Goal: Ask a question

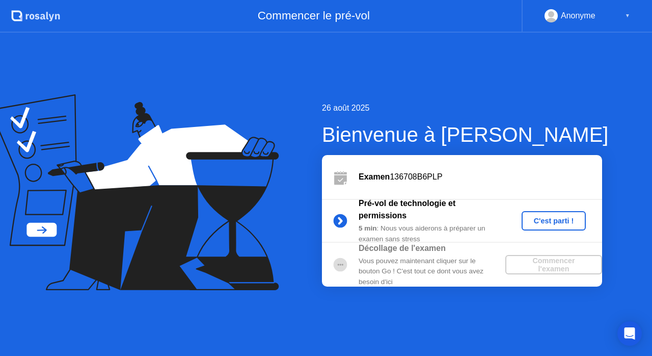
click at [546, 220] on div "C'est parti !" at bounding box center [554, 221] width 57 height 8
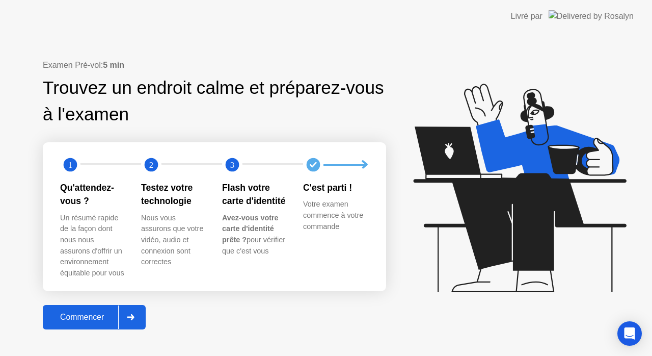
click at [90, 312] on div "Commencer" at bounding box center [82, 316] width 72 height 9
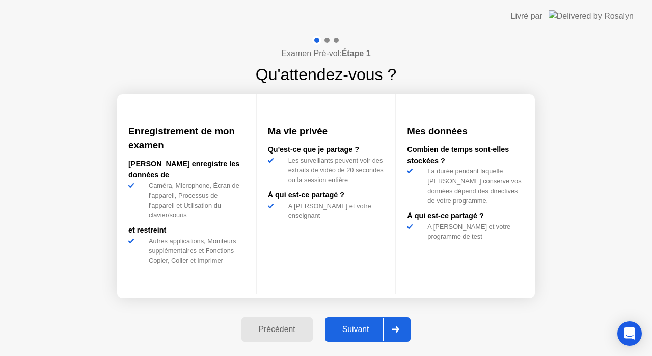
click at [352, 325] on div "Suivant" at bounding box center [356, 329] width 56 height 9
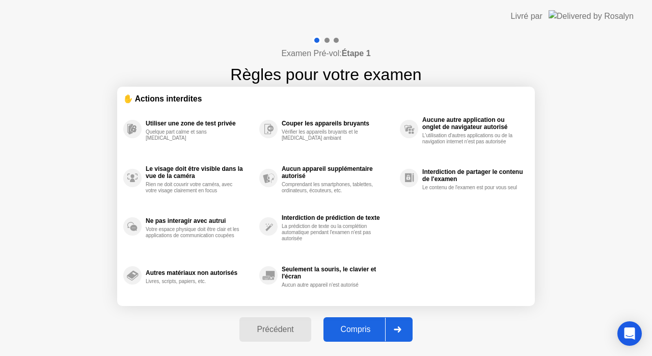
click at [352, 325] on div "Compris" at bounding box center [356, 329] width 59 height 9
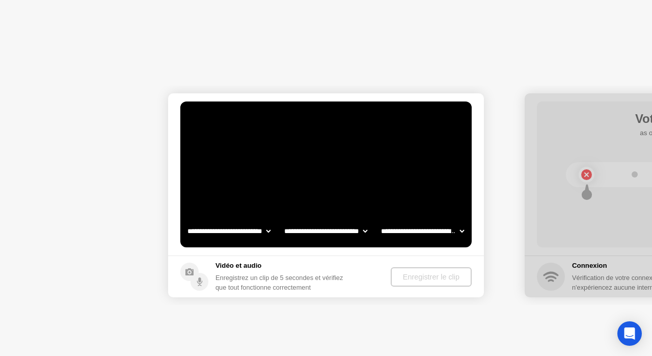
select select "**********"
select select "*******"
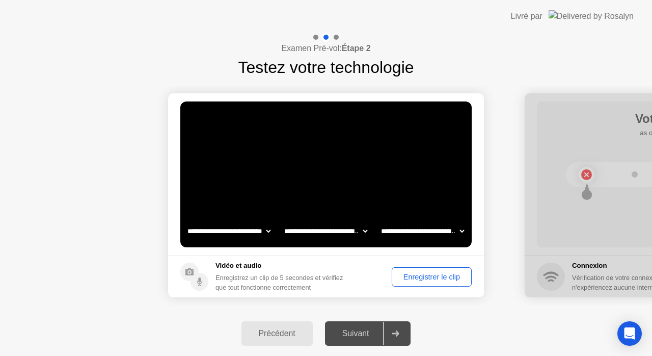
click at [414, 279] on div "Enregistrer le clip" at bounding box center [432, 277] width 73 height 8
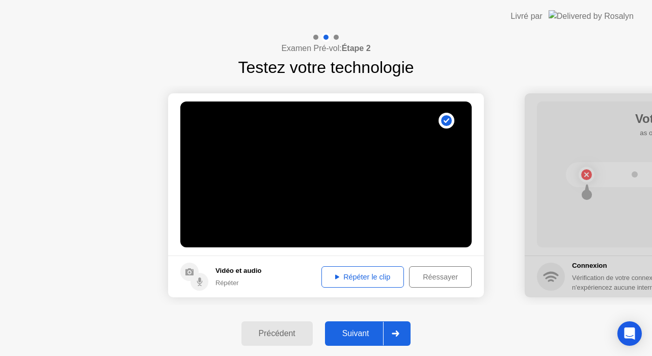
click at [351, 274] on div "Répéter le clip" at bounding box center [362, 277] width 75 height 8
click at [357, 335] on div "Suivant" at bounding box center [356, 333] width 56 height 9
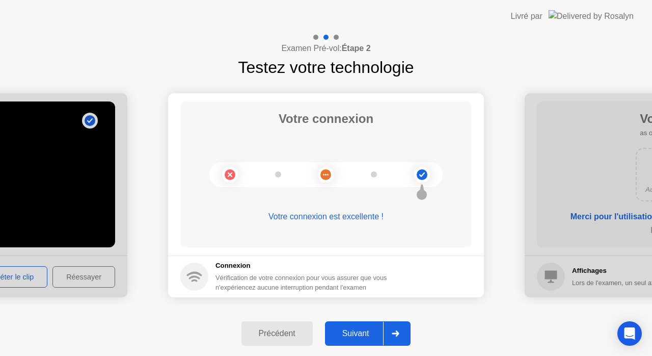
click at [357, 334] on div "Suivant" at bounding box center [356, 333] width 56 height 9
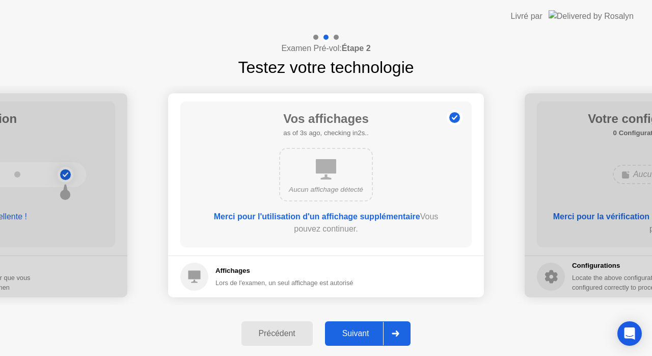
click at [357, 334] on div "Suivant" at bounding box center [356, 333] width 56 height 9
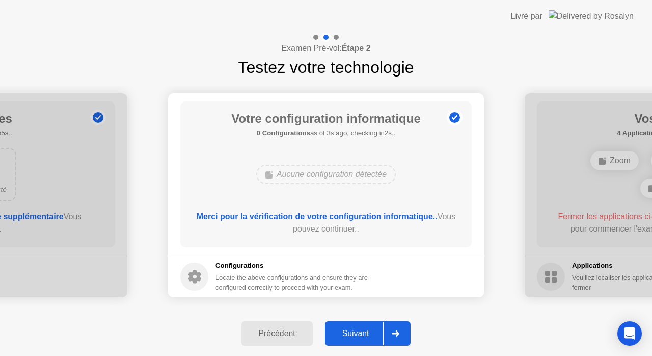
click at [357, 334] on div "Suivant" at bounding box center [356, 333] width 56 height 9
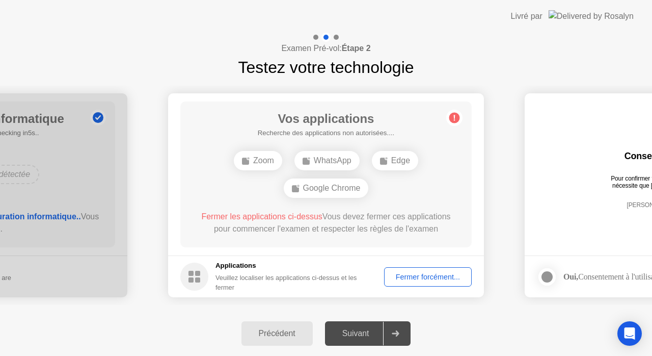
click at [357, 334] on div "Suivant" at bounding box center [356, 333] width 56 height 9
click at [427, 273] on div "Fermer forcément..." at bounding box center [428, 277] width 81 height 8
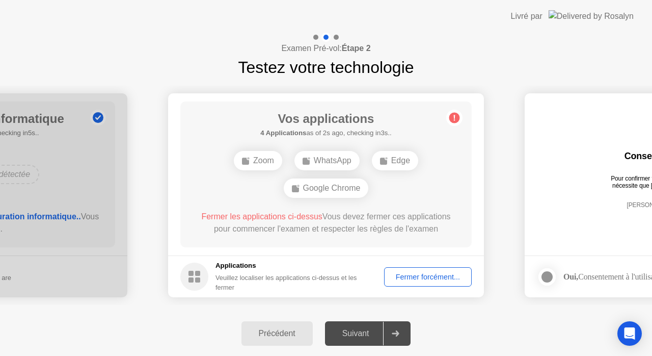
click at [400, 281] on div "Fermer forcément..." at bounding box center [428, 277] width 81 height 8
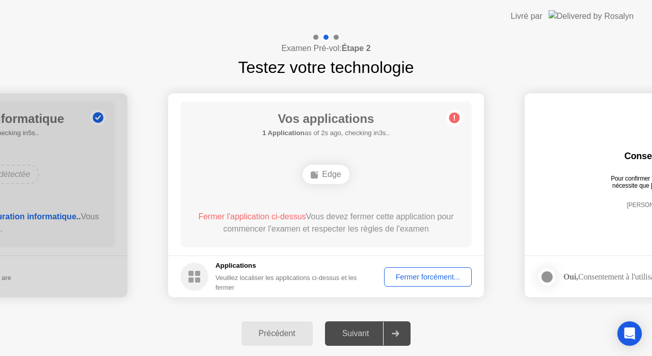
click at [414, 277] on div "Fermer forcément..." at bounding box center [428, 277] width 81 height 8
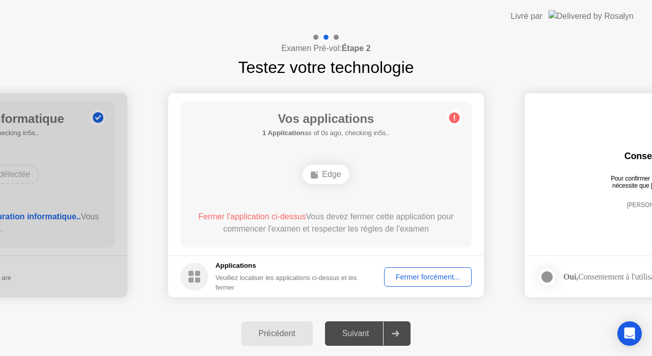
click at [421, 273] on div "Fermer forcément..." at bounding box center [428, 277] width 81 height 8
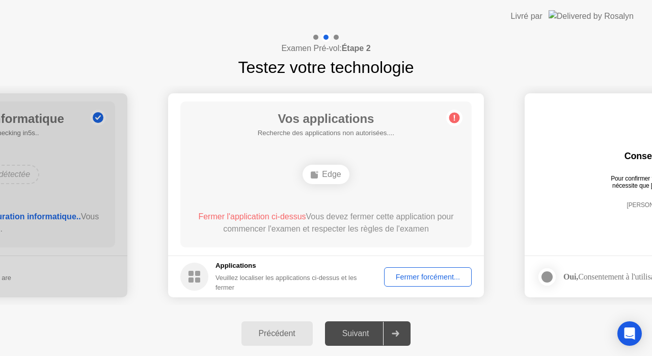
click at [335, 172] on div "Edge" at bounding box center [326, 174] width 46 height 19
click at [418, 278] on div "Fermer forcément..." at bounding box center [428, 277] width 81 height 8
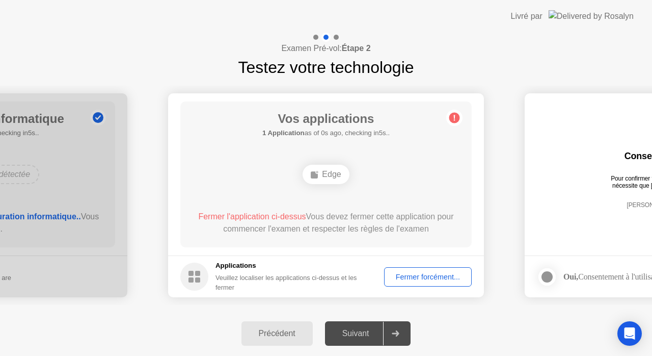
click at [361, 331] on div "Suivant" at bounding box center [356, 333] width 56 height 9
click at [428, 278] on div "Fermer forcément..." at bounding box center [428, 277] width 81 height 8
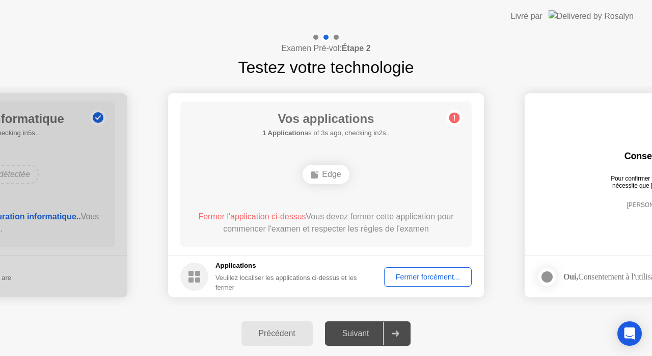
click at [249, 214] on span "Fermer l'application ci-dessus" at bounding box center [252, 216] width 108 height 9
click at [426, 278] on div "Fermer forcément..." at bounding box center [428, 277] width 81 height 8
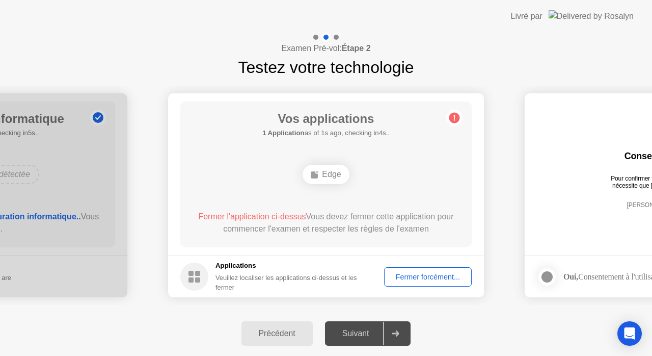
click at [456, 117] on circle at bounding box center [455, 118] width 11 height 11
click at [406, 273] on div "Fermer forcément..." at bounding box center [428, 277] width 81 height 8
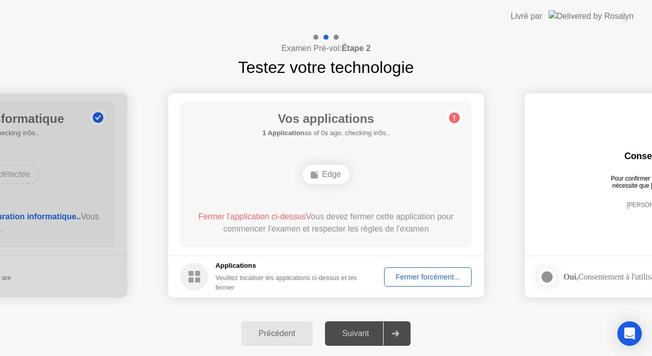
click at [413, 281] on div "Fermer forcément..." at bounding box center [428, 277] width 81 height 8
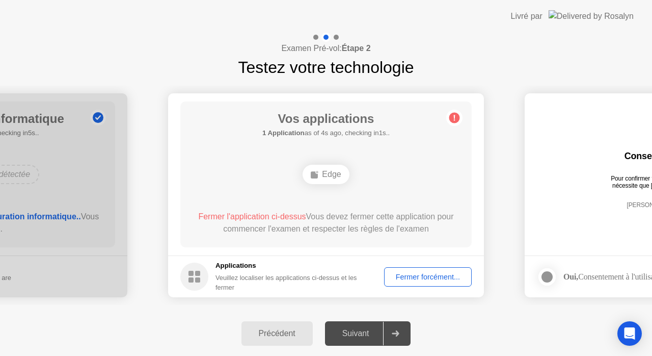
click at [296, 219] on span "Fermer l'application ci-dessus" at bounding box center [252, 216] width 108 height 9
click at [260, 214] on span "Fermer l'application ci-dessus" at bounding box center [252, 216] width 108 height 9
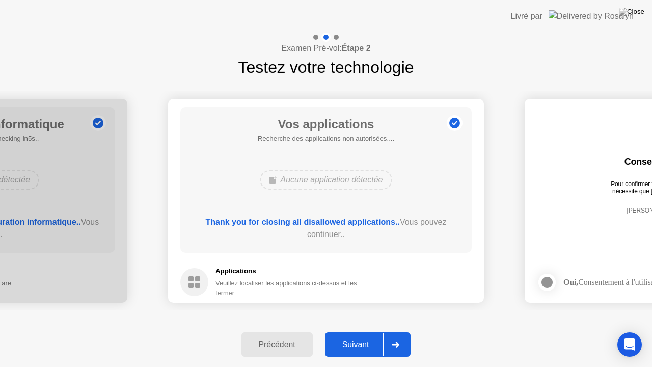
click at [350, 342] on div "Suivant" at bounding box center [356, 344] width 56 height 9
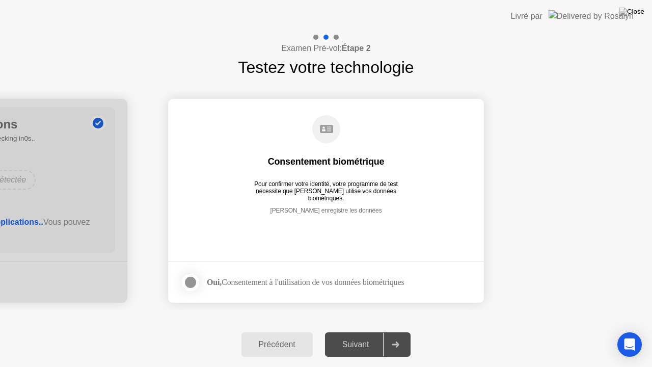
click at [189, 280] on div at bounding box center [191, 282] width 12 height 12
click at [355, 346] on div "Suivant" at bounding box center [356, 344] width 56 height 9
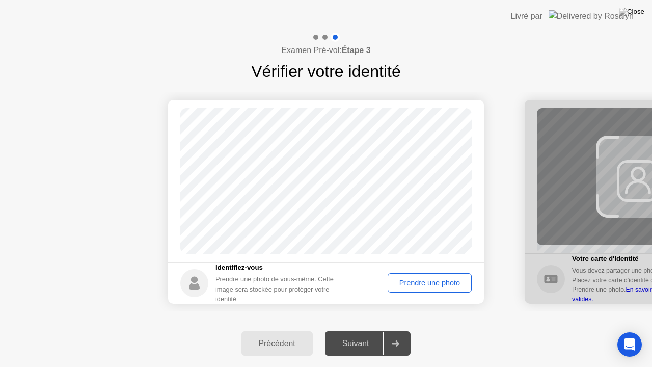
click at [455, 283] on div "Prendre une photo" at bounding box center [429, 283] width 77 height 8
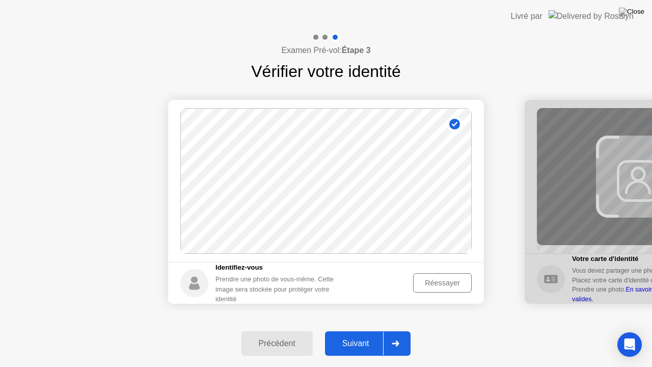
click at [352, 337] on button "Suivant" at bounding box center [368, 343] width 86 height 24
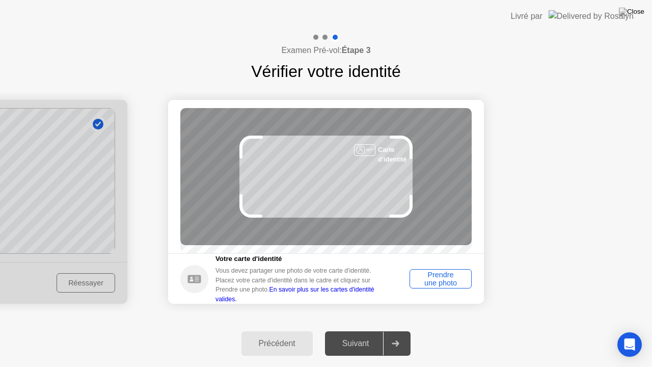
click at [453, 282] on div "Prendre une photo" at bounding box center [440, 279] width 55 height 16
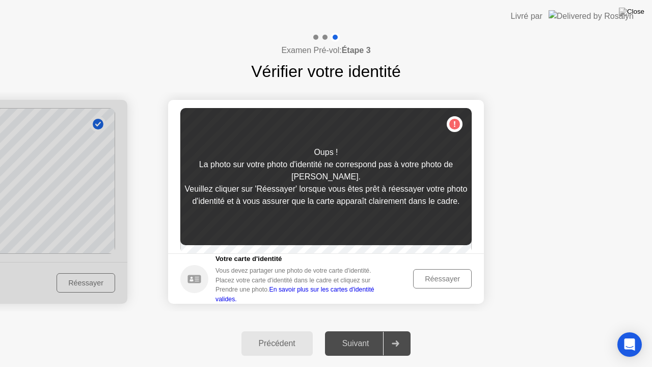
click at [453, 282] on div "Réessayer" at bounding box center [442, 279] width 51 height 8
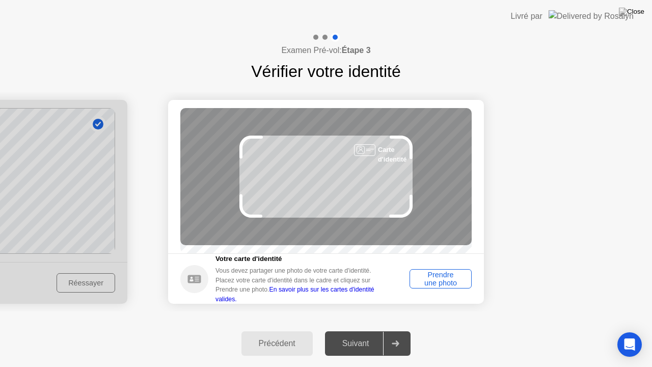
click at [453, 282] on div "Prendre une photo" at bounding box center [440, 279] width 55 height 16
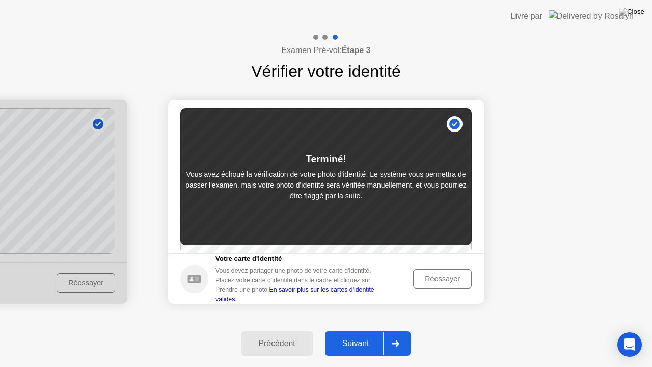
click at [464, 279] on div "Réessayer" at bounding box center [442, 279] width 51 height 8
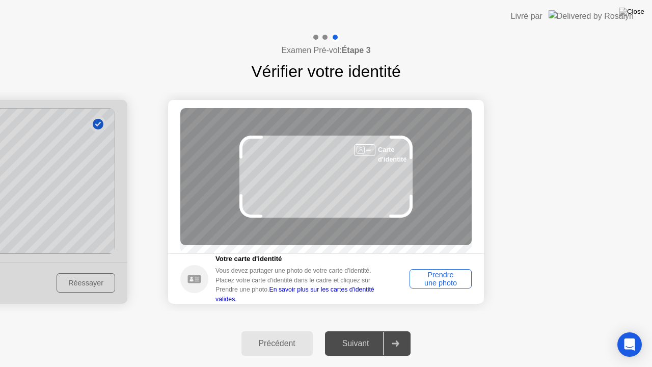
click at [652, 34] on div "Examen Pré-vol: Étape 3 Vérifier votre identité" at bounding box center [326, 58] width 652 height 51
click at [446, 282] on div "Prendre une photo" at bounding box center [440, 279] width 55 height 16
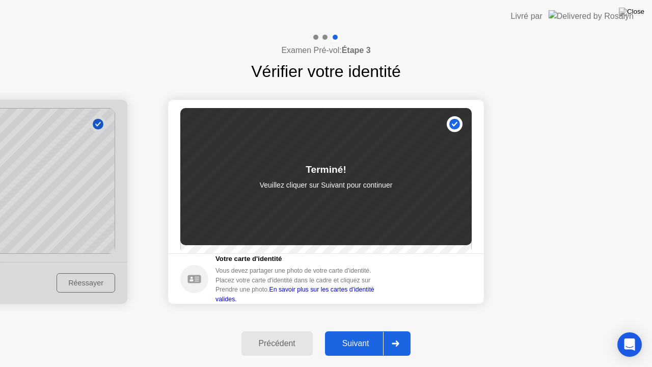
click at [362, 339] on div "Suivant" at bounding box center [356, 343] width 56 height 9
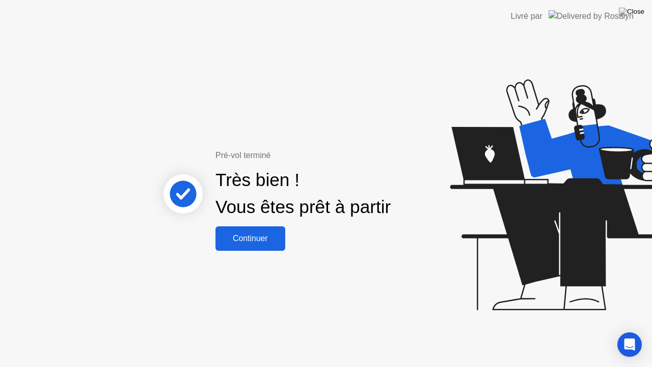
click at [247, 239] on div "Continuer" at bounding box center [251, 238] width 64 height 9
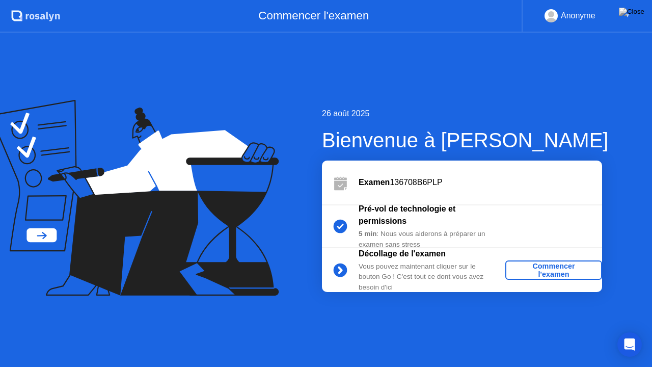
click at [579, 276] on div "Commencer l'examen" at bounding box center [554, 270] width 89 height 16
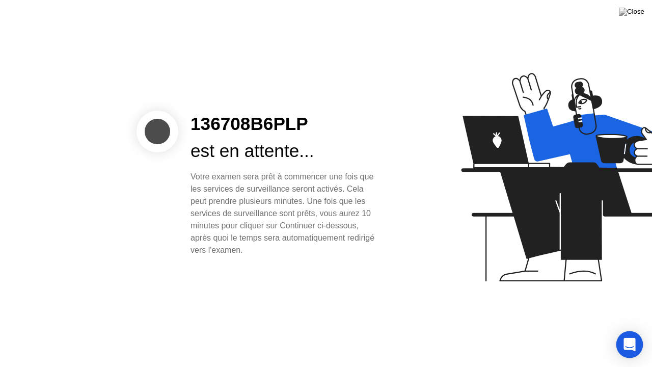
click at [624, 340] on div "Open Intercom Messenger" at bounding box center [630, 344] width 27 height 27
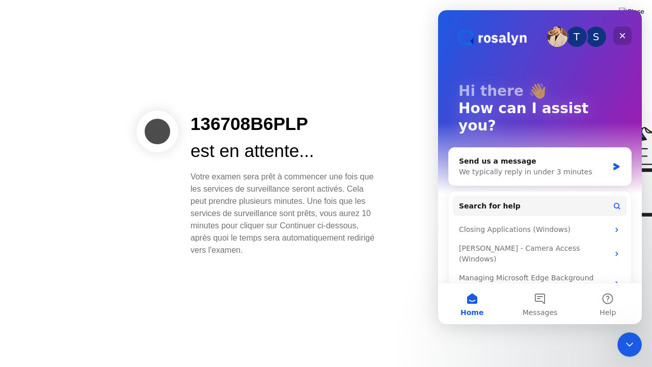
click at [622, 36] on icon "Close" at bounding box center [623, 36] width 6 height 6
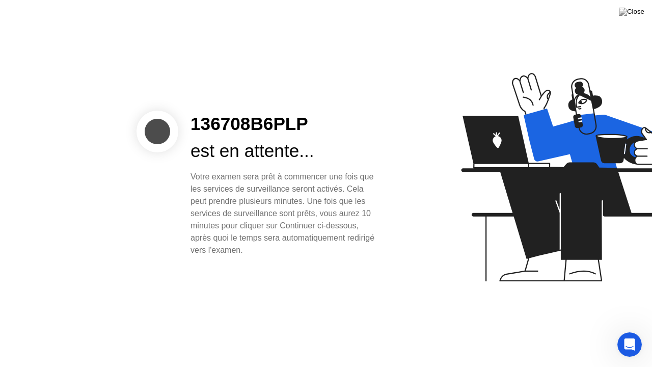
click at [165, 144] on div at bounding box center [158, 132] width 42 height 42
click at [154, 125] on div at bounding box center [158, 132] width 42 height 42
click at [624, 354] on div "Open Intercom Messenger" at bounding box center [629, 343] width 34 height 34
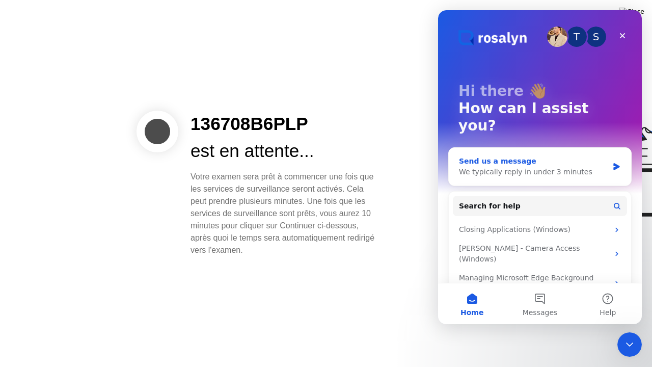
click at [604, 167] on div "We typically reply in under 3 minutes" at bounding box center [533, 172] width 149 height 11
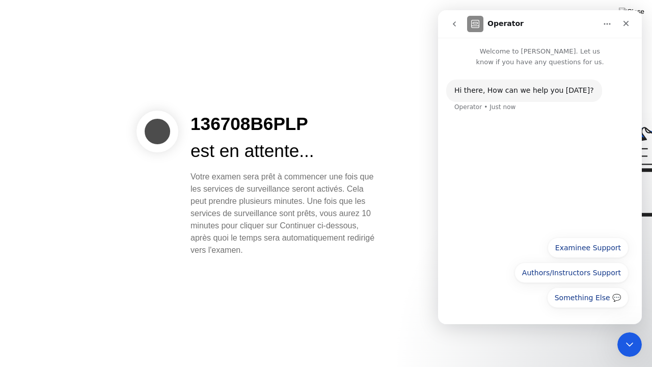
click at [535, 119] on div "Hi ​there, How can we help you [DATE]? Operator • Just now" at bounding box center [541, 102] width 188 height 45
click at [588, 250] on button "Examinee Support" at bounding box center [588, 248] width 81 height 20
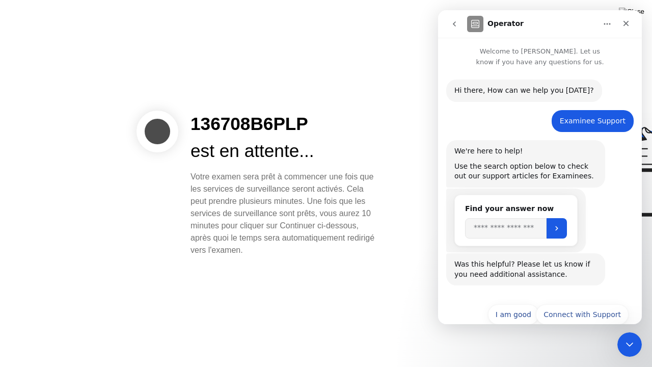
scroll to position [18, 0]
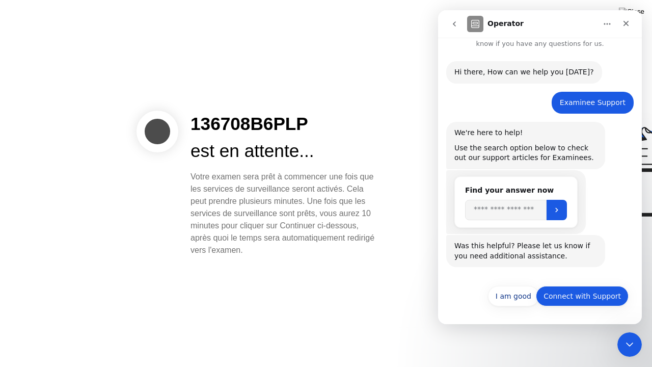
click at [594, 297] on button "Connect with Support" at bounding box center [582, 296] width 93 height 20
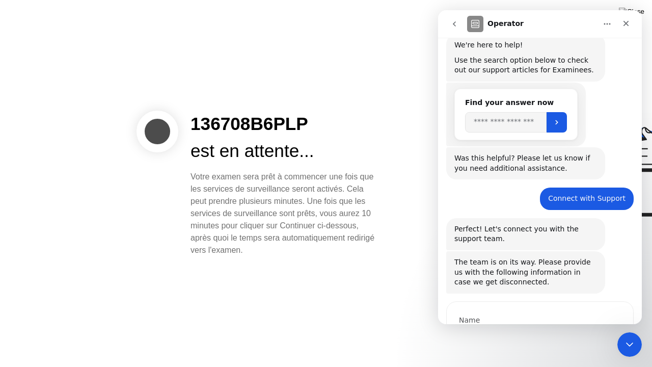
scroll to position [167, 0]
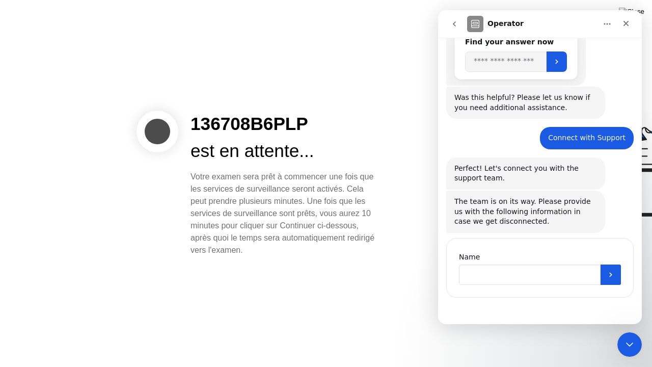
click at [574, 281] on input "Name" at bounding box center [530, 275] width 142 height 20
type input "**********"
click at [614, 274] on button "Submit" at bounding box center [611, 275] width 20 height 20
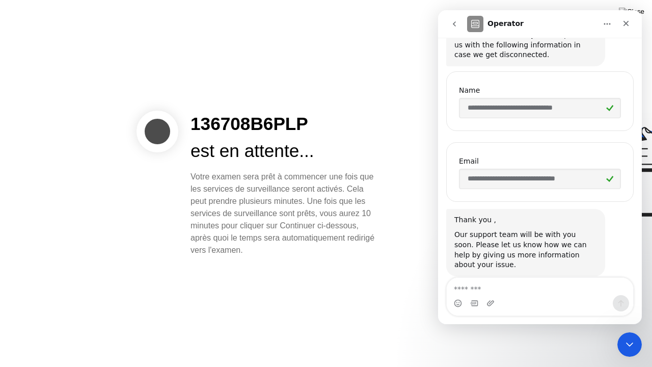
scroll to position [342, 0]
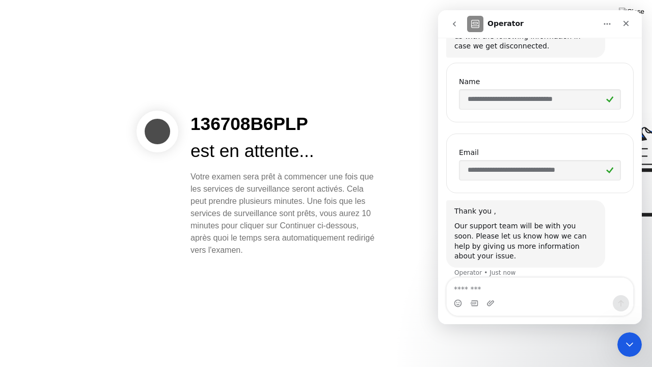
click at [573, 294] on textarea "Message…" at bounding box center [540, 286] width 187 height 17
type textarea "*"
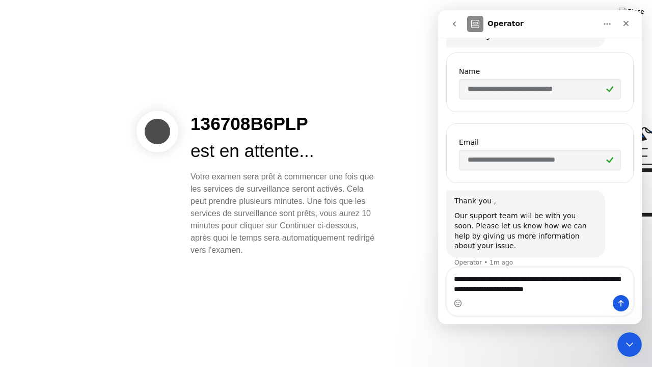
type textarea "**********"
click at [623, 304] on icon "Send a message…" at bounding box center [621, 303] width 8 height 8
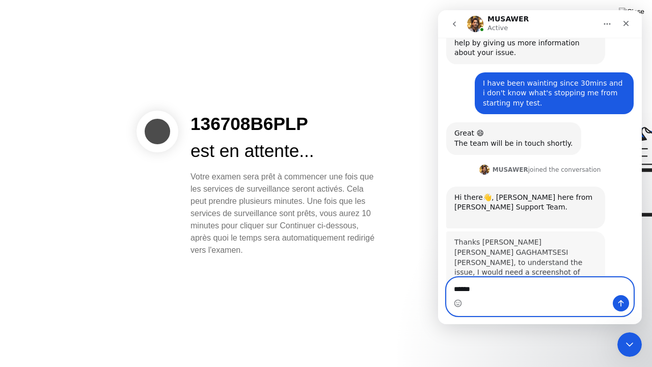
scroll to position [560, 0]
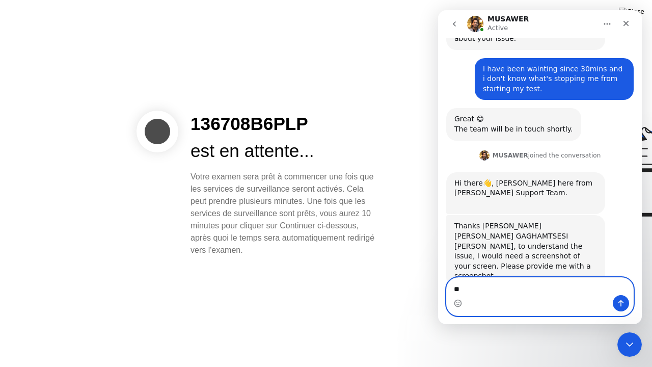
type textarea "*"
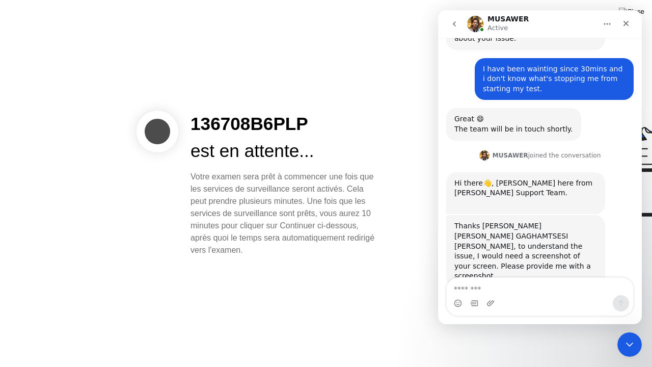
click at [400, 207] on div at bounding box center [517, 183] width 263 height 265
click at [100, 108] on div "136708B6PLP est en attente... Votre examen sera prêt à commencer une fois que l…" at bounding box center [326, 183] width 652 height 367
drag, startPoint x: 95, startPoint y: 86, endPoint x: 243, endPoint y: 219, distance: 198.5
click at [243, 219] on div "136708B6PLP est en attente... Votre examen sera prêt à commencer une fois que l…" at bounding box center [326, 183] width 652 height 367
click at [126, 214] on div "136708B6PLP est en attente... Votre examen sera prêt à commencer une fois que l…" at bounding box center [194, 184] width 383 height 146
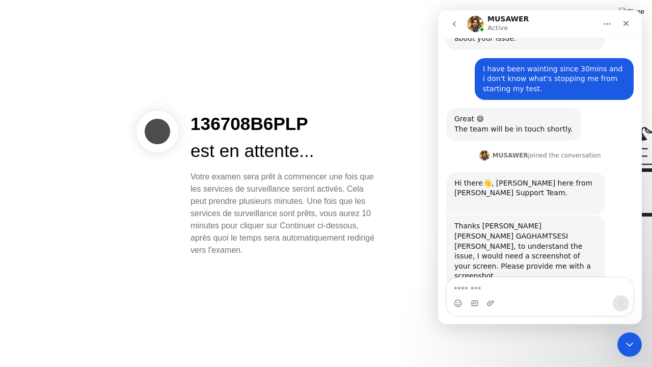
click at [70, 48] on div "136708B6PLP est en attente... Votre examen sera prêt à commencer une fois que l…" at bounding box center [326, 183] width 652 height 367
drag, startPoint x: 101, startPoint y: 80, endPoint x: 76, endPoint y: 86, distance: 25.8
click at [76, 86] on div "136708B6PLP est en attente... Votre examen sera prêt à commencer une fois que l…" at bounding box center [326, 183] width 652 height 367
drag, startPoint x: 193, startPoint y: 125, endPoint x: 352, endPoint y: 254, distance: 204.4
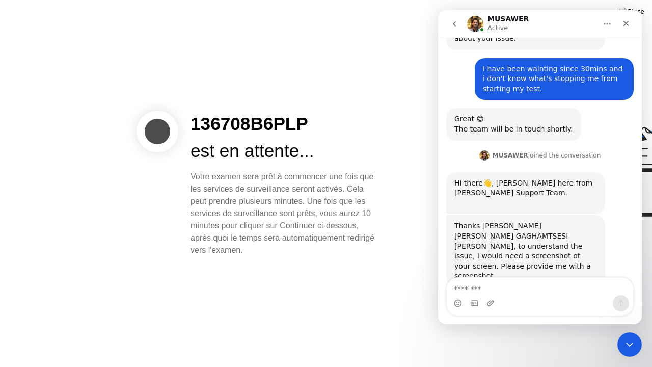
click at [352, 254] on div "136708B6PLP est en attente... Votre examen sera prêt à commencer une fois que l…" at bounding box center [284, 184] width 213 height 146
copy div "136708B6PLP est en attente... Votre examen sera prêt à commencer une fois que l…"
click at [551, 289] on textarea "Message…" at bounding box center [540, 286] width 187 height 17
paste textarea "**********"
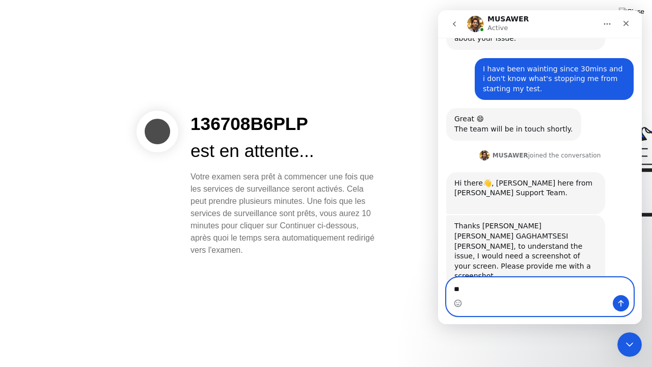
type textarea "*"
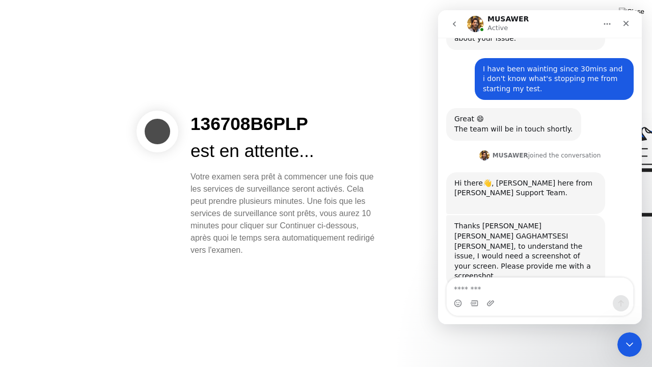
click at [367, 285] on div "136708B6PLP est en attente... Votre examen sera prêt à commencer une fois que l…" at bounding box center [326, 183] width 652 height 367
click at [490, 302] on icon "Upload attachment" at bounding box center [490, 303] width 7 height 6
click at [405, 353] on div "136708B6PLP est en attente... Votre examen sera prêt à commencer une fois que l…" at bounding box center [326, 183] width 652 height 367
click at [295, 214] on div "Votre examen sera prêt à commencer une fois que les services de surveillance se…" at bounding box center [285, 214] width 189 height 86
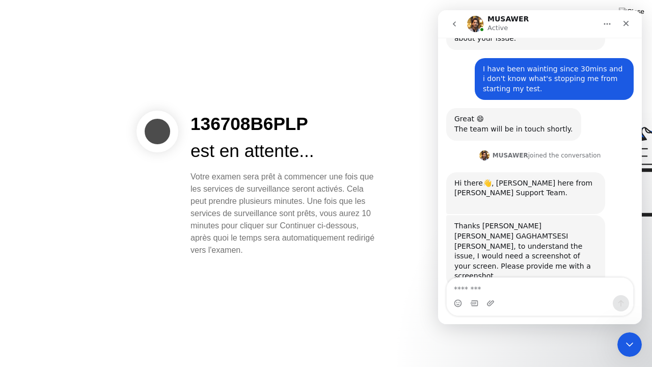
click at [295, 214] on div "Votre examen sera prêt à commencer une fois que les services de surveillance se…" at bounding box center [285, 214] width 189 height 86
click at [338, 355] on div "136708B6PLP est en attente... Votre examen sera prêt à commencer une fois que l…" at bounding box center [326, 183] width 652 height 367
click at [507, 294] on textarea "Message…" at bounding box center [540, 286] width 187 height 17
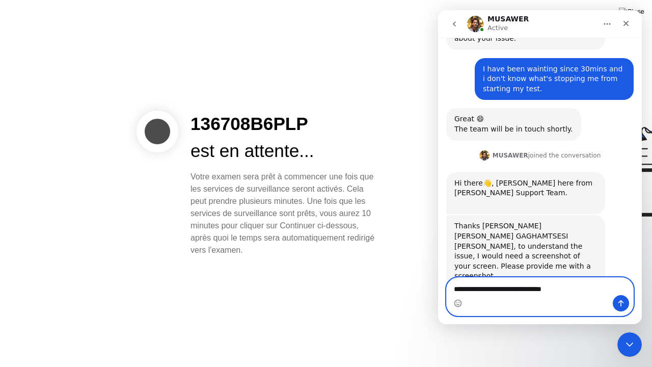
type textarea "**********"
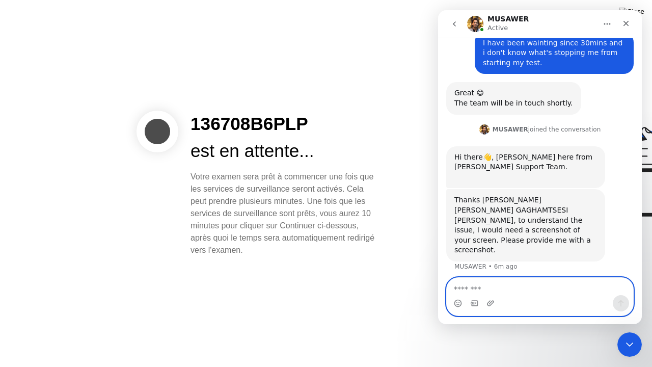
scroll to position [590, 0]
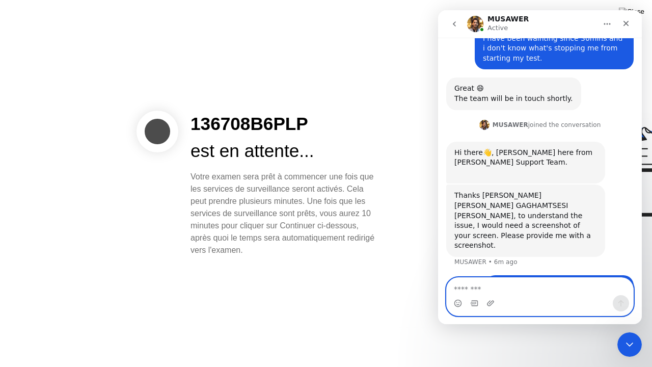
click at [477, 283] on textarea "Message…" at bounding box center [540, 286] width 187 height 17
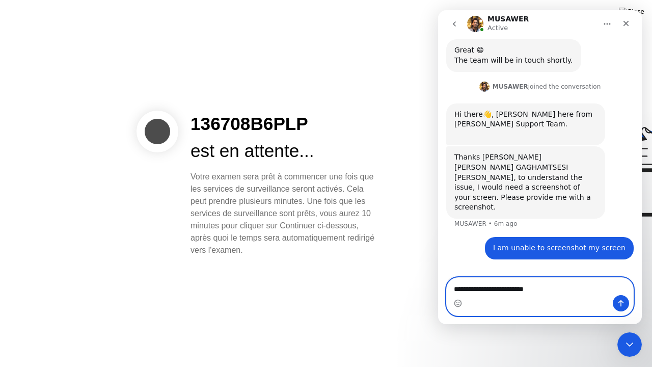
scroll to position [629, 0]
type textarea "**********"
click at [625, 305] on button "Send a message…" at bounding box center [621, 303] width 16 height 16
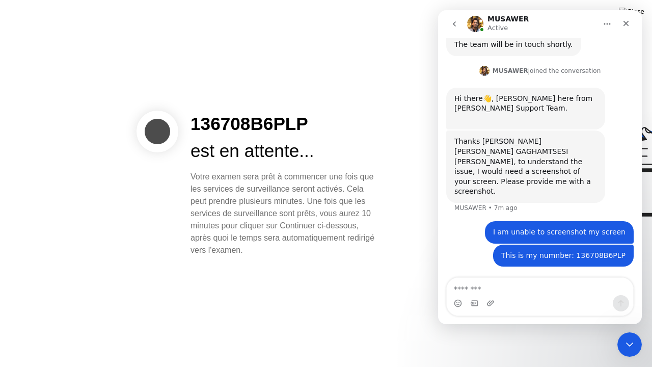
scroll to position [613, 0]
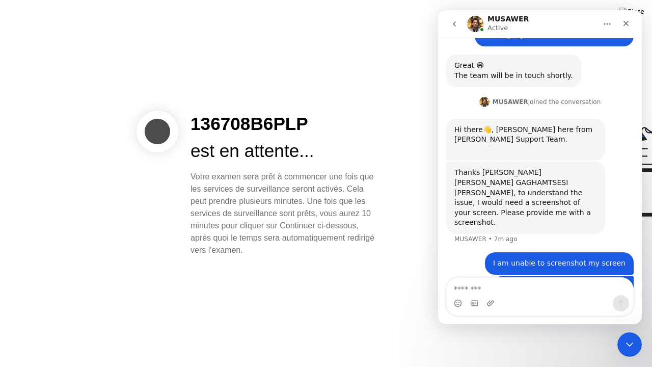
click at [119, 245] on div "136708B6PLP est en attente... Votre examen sera prêt à commencer une fois que l…" at bounding box center [194, 184] width 383 height 146
click at [509, 289] on textarea "Message…" at bounding box center [540, 286] width 187 height 17
type textarea "*"
type textarea "*****"
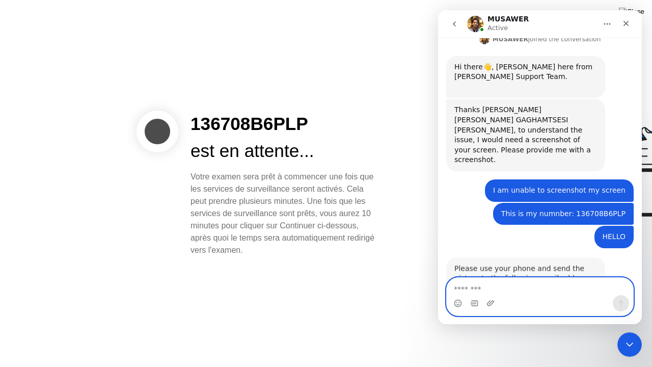
scroll to position [687, 0]
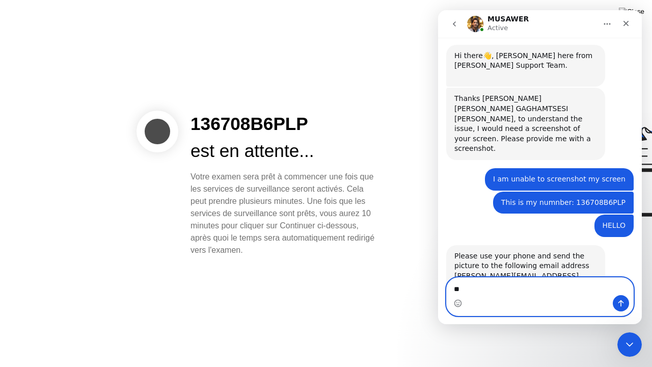
type textarea "*"
click at [560, 290] on textarea "**********" at bounding box center [540, 286] width 187 height 17
type textarea "**********"
click at [618, 302] on icon "Send a message…" at bounding box center [621, 303] width 8 height 8
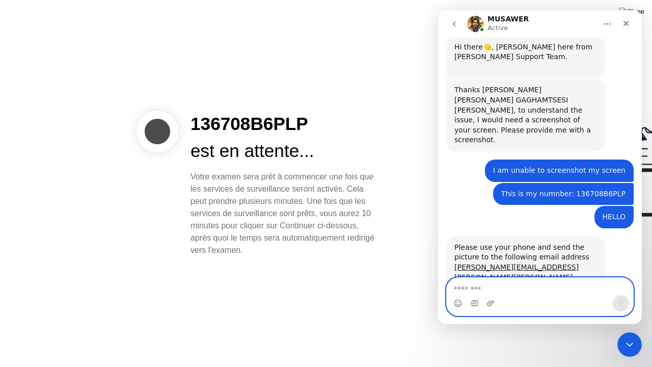
scroll to position [717, 0]
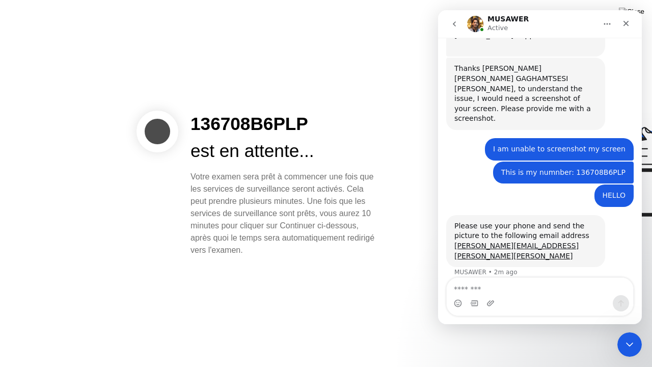
click at [342, 233] on div "Votre examen sera prêt à commencer une fois que les services de surveillance se…" at bounding box center [285, 214] width 189 height 86
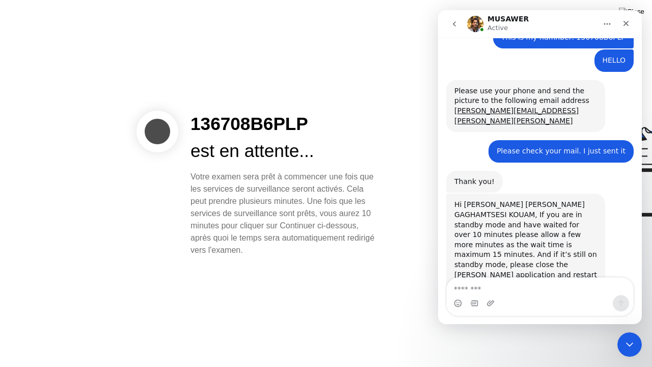
scroll to position [856, 0]
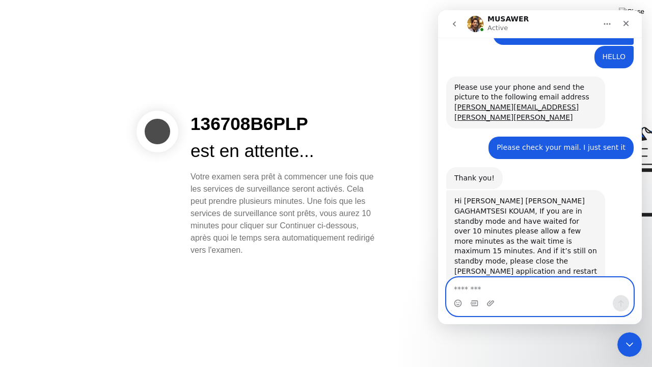
click at [505, 281] on textarea "Message…" at bounding box center [540, 286] width 187 height 17
type textarea "**********"
click at [613, 295] on button "Send a message…" at bounding box center [621, 303] width 16 height 16
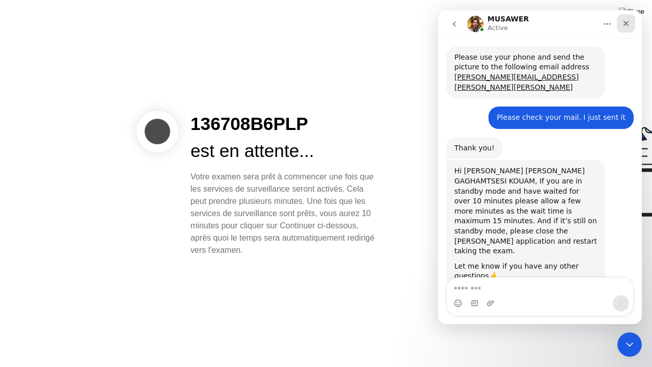
click at [630, 27] on icon "Close" at bounding box center [626, 23] width 8 height 8
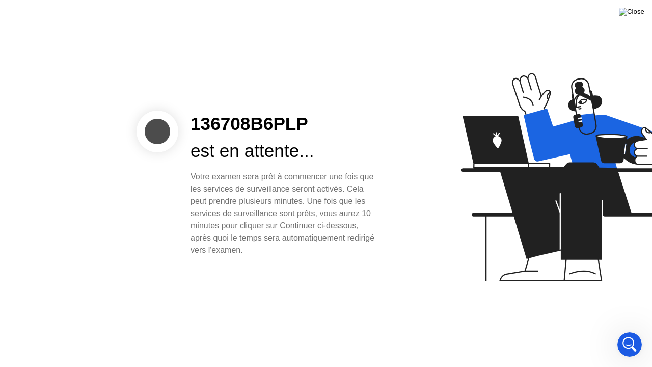
click at [640, 13] on img at bounding box center [631, 12] width 25 height 8
